Goal: Task Accomplishment & Management: Manage account settings

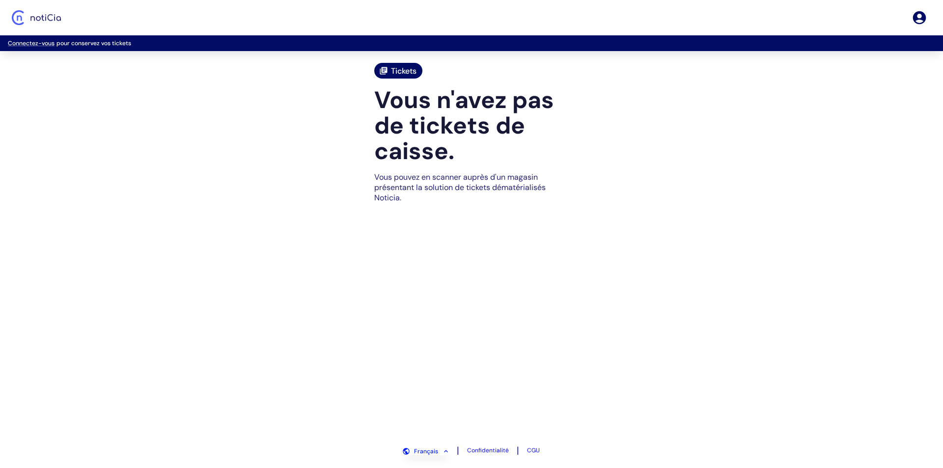
click at [60, 45] on p "Connectez-vous pour conservez vos tickets" at bounding box center [472, 43] width 928 height 8
click at [920, 15] on icon "Se connecter" at bounding box center [920, 18] width 16 height 16
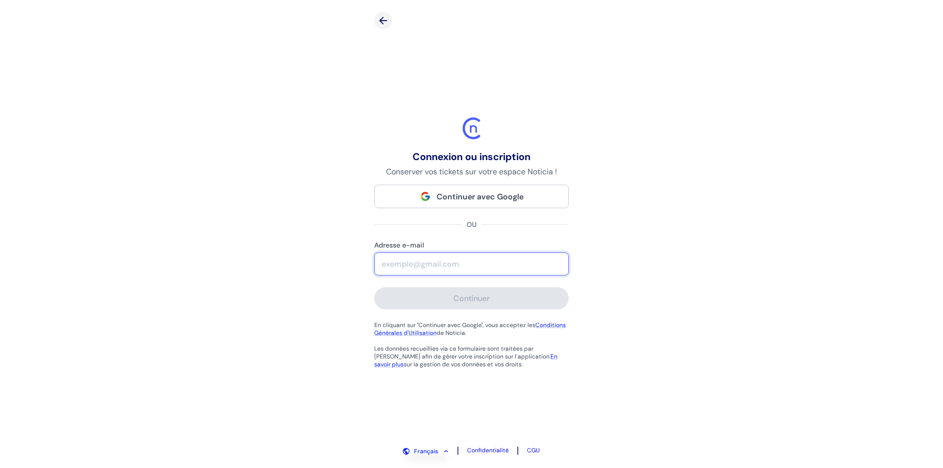
click at [402, 264] on input "Adresse e-mail" at bounding box center [472, 264] width 194 height 22
type input "G"
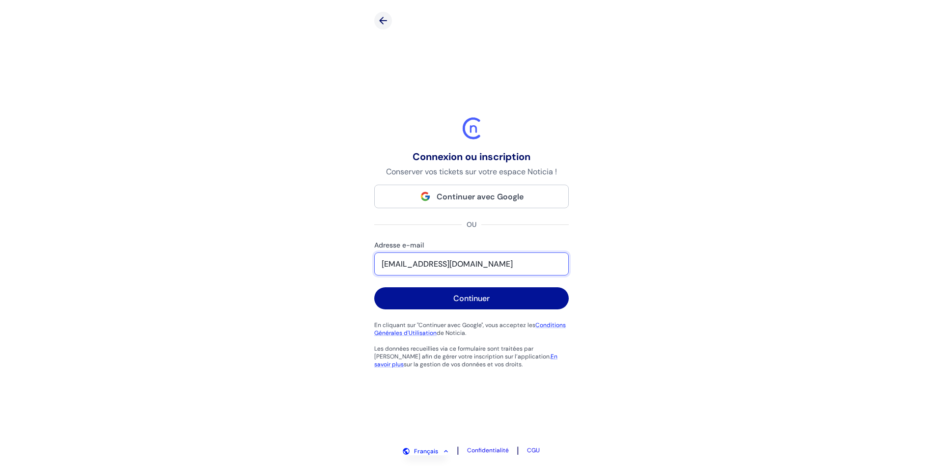
type input "[EMAIL_ADDRESS][DOMAIN_NAME]"
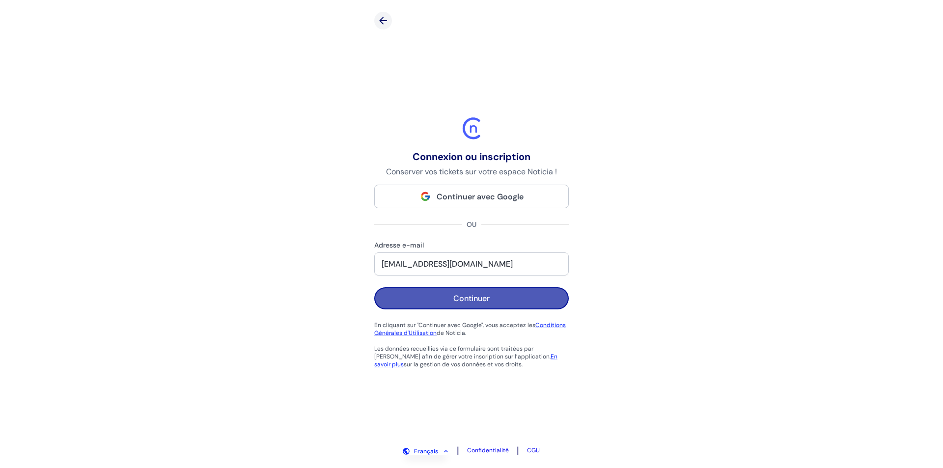
click at [425, 299] on button "Continuer" at bounding box center [471, 298] width 195 height 22
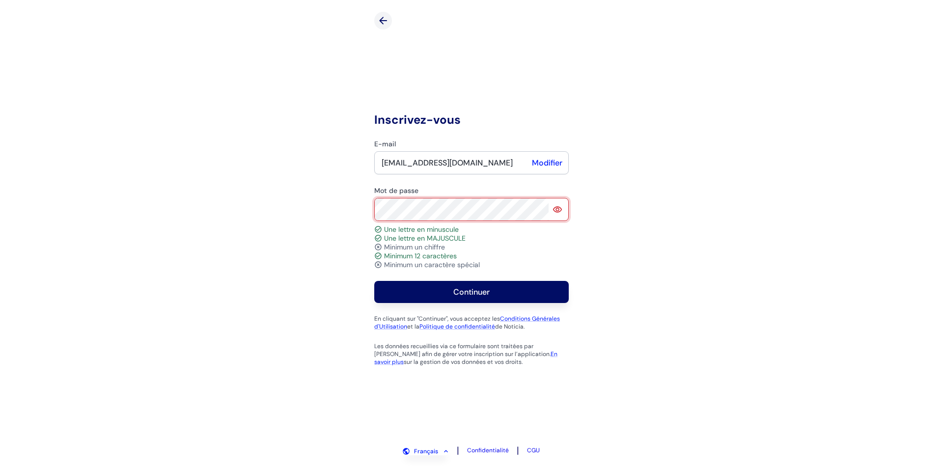
click at [374, 281] on button "Continuer" at bounding box center [471, 292] width 195 height 22
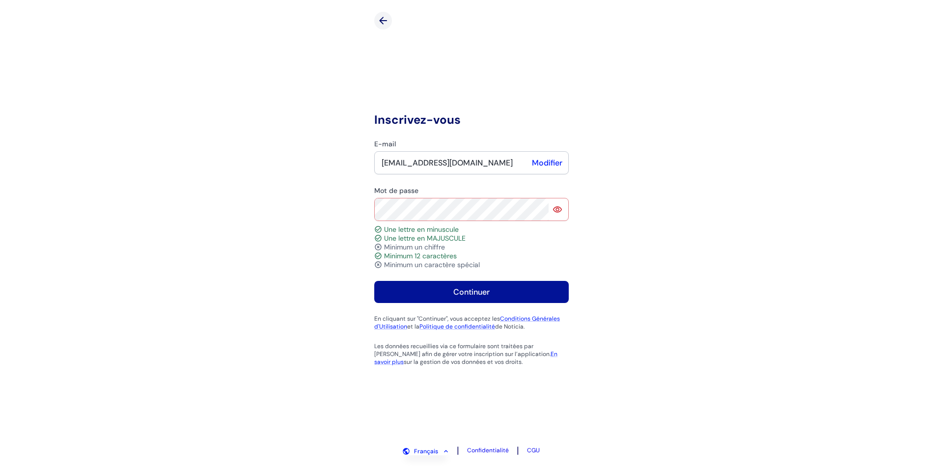
click at [404, 295] on button "Continuer" at bounding box center [471, 292] width 195 height 22
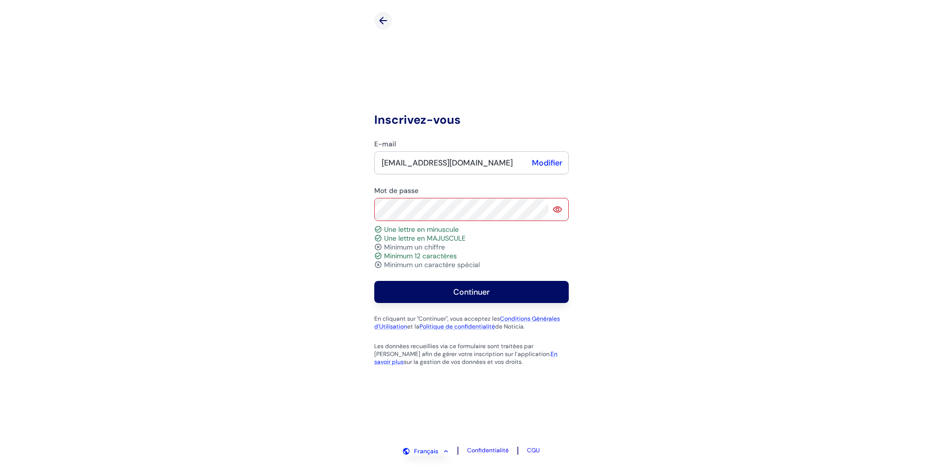
click at [558, 208] on icon at bounding box center [557, 209] width 9 height 6
